Goal: Check status: Check status

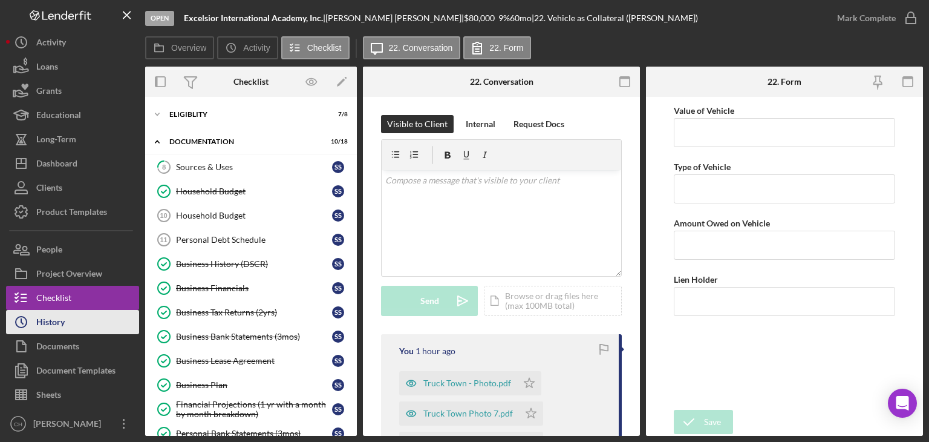
scroll to position [726, 0]
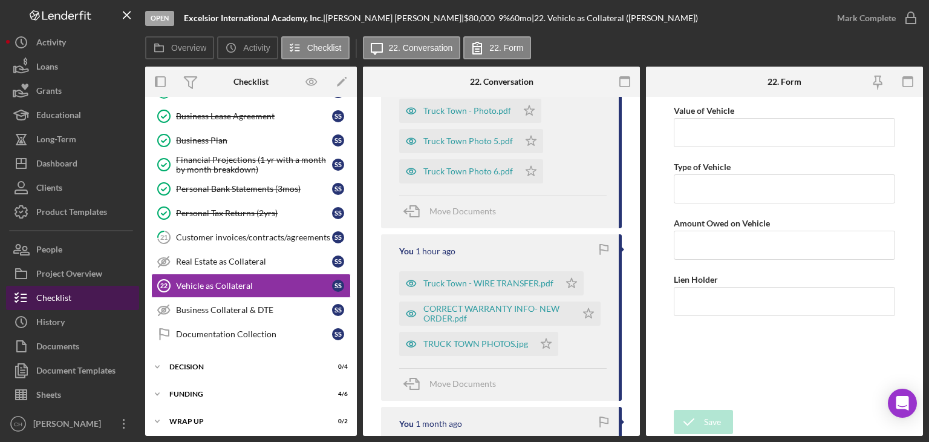
click at [73, 293] on button "Checklist" at bounding box center [72, 298] width 133 height 24
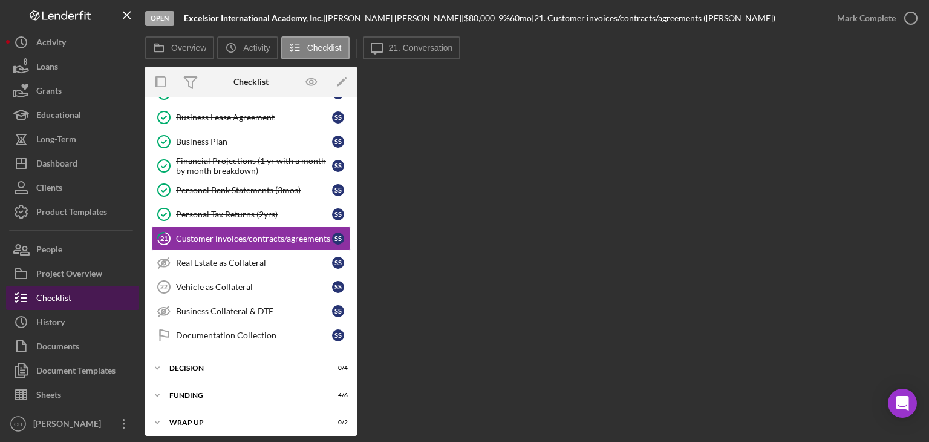
scroll to position [244, 0]
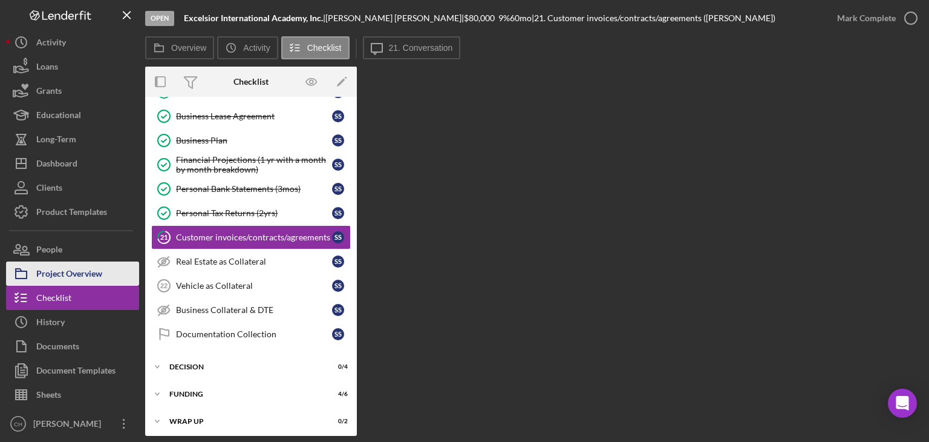
click at [73, 280] on div "Project Overview" at bounding box center [69, 274] width 66 height 27
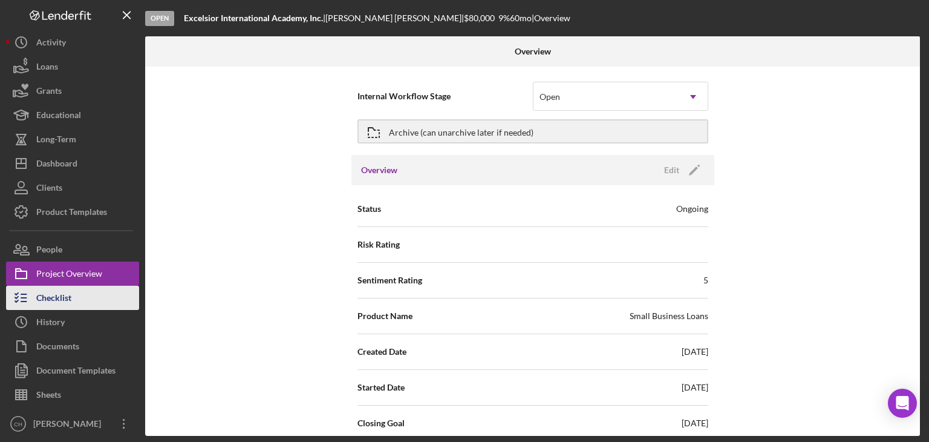
click at [73, 298] on button "Checklist" at bounding box center [72, 298] width 133 height 24
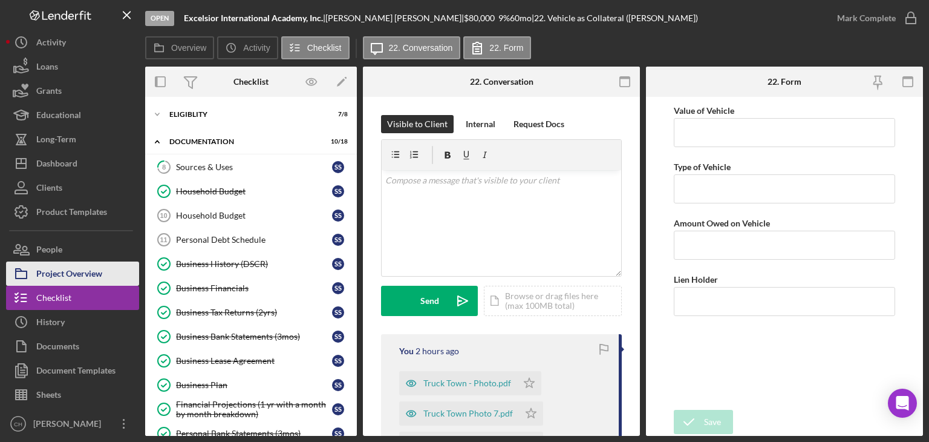
click at [42, 279] on div "Project Overview" at bounding box center [69, 274] width 66 height 27
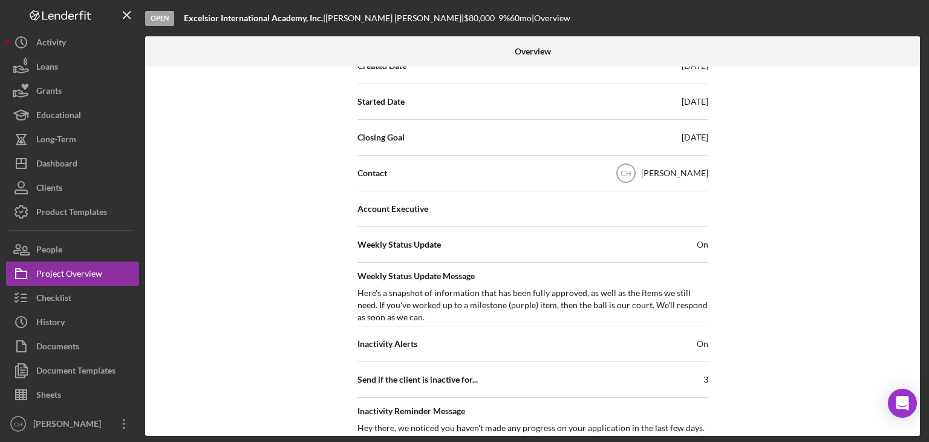
scroll to position [302, 0]
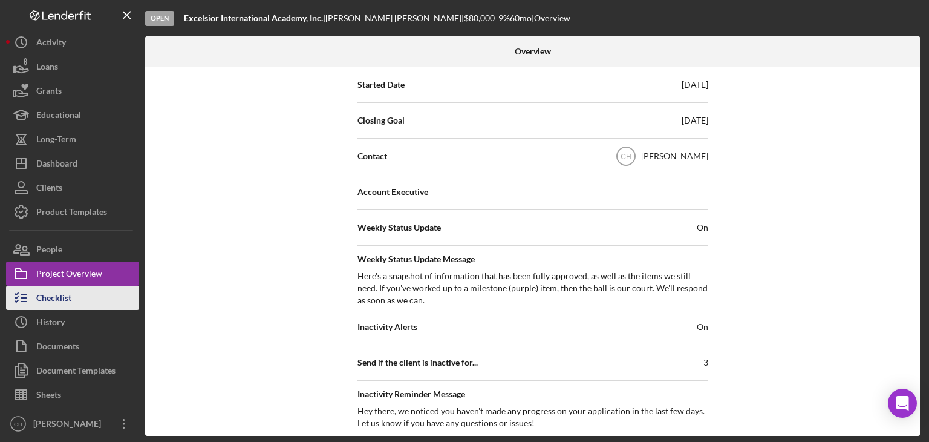
click at [90, 302] on button "Checklist" at bounding box center [72, 298] width 133 height 24
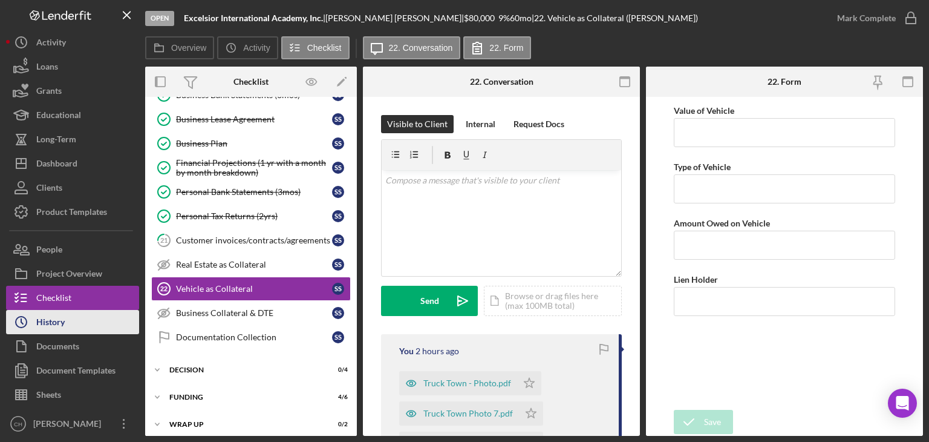
scroll to position [243, 0]
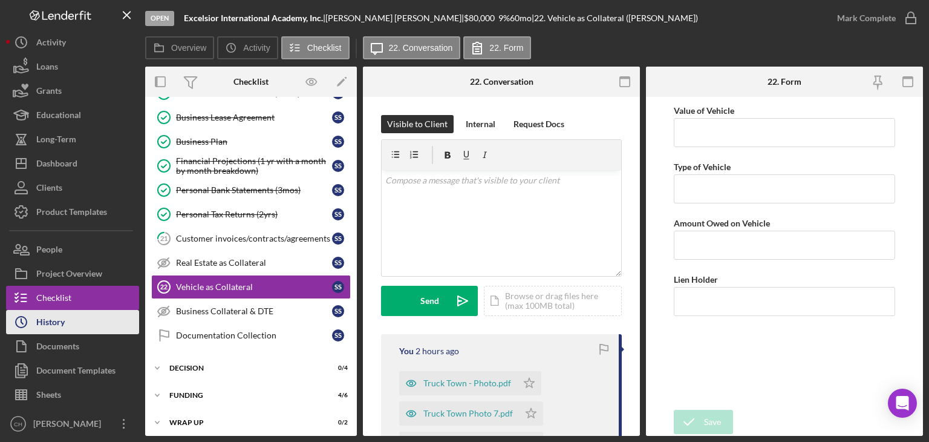
click at [82, 313] on button "Icon/History History" at bounding box center [72, 322] width 133 height 24
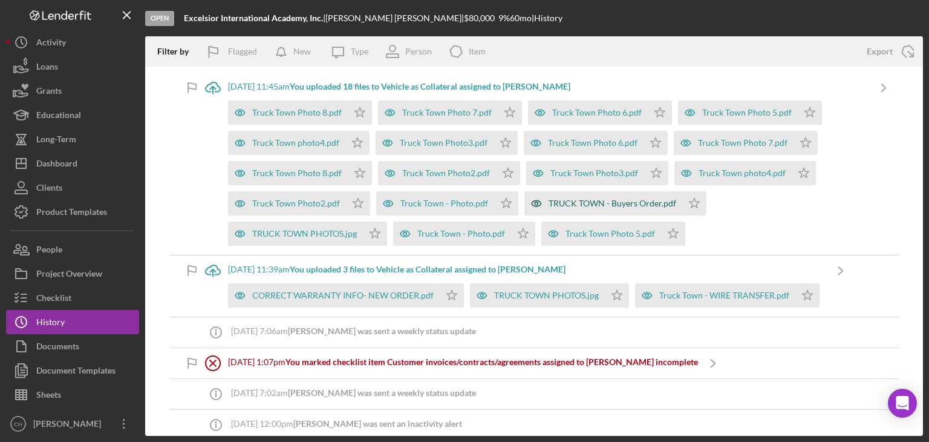
click at [578, 201] on div "TRUCK TOWN - Buyers Order.pdf" at bounding box center [613, 203] width 128 height 10
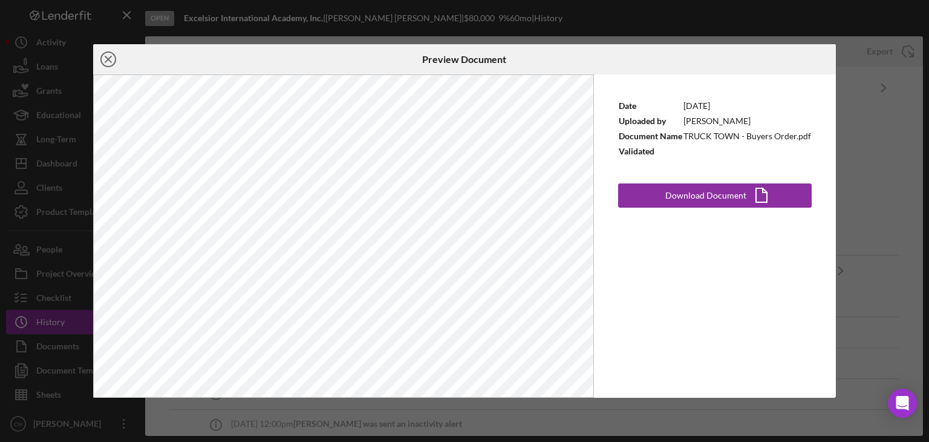
click at [107, 56] on icon "Icon/Close" at bounding box center [108, 59] width 30 height 30
